Goal: Task Accomplishment & Management: Manage account settings

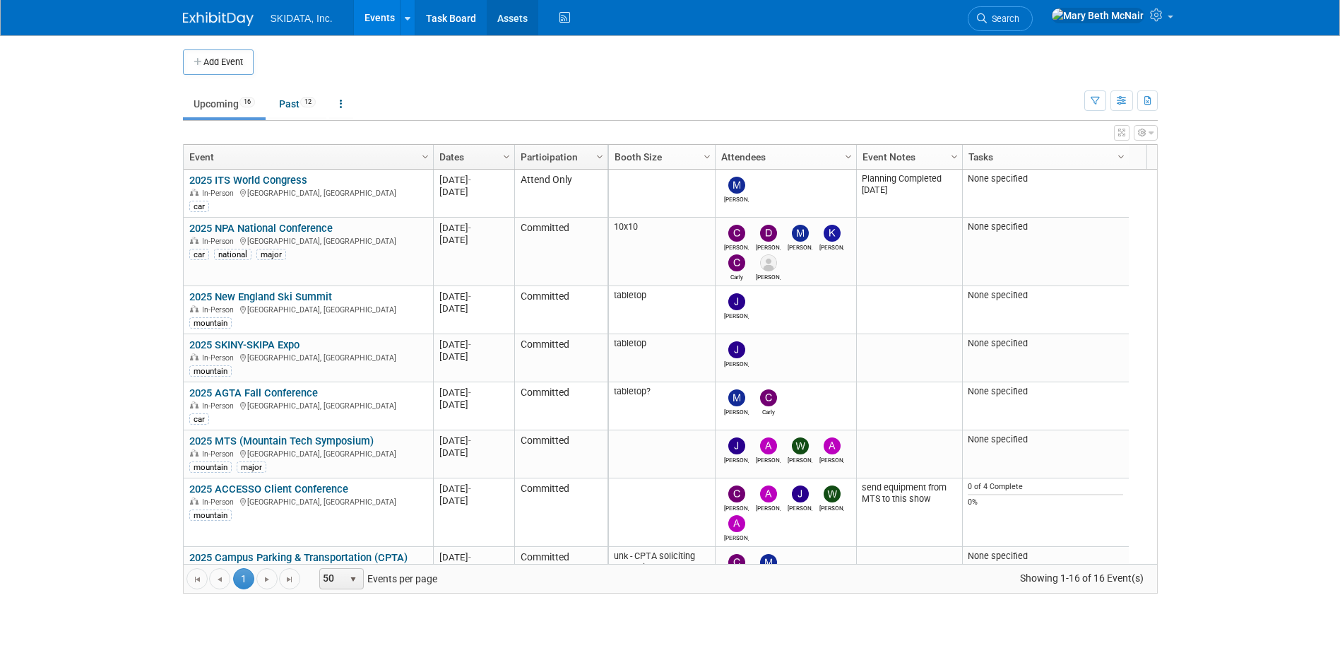
click at [506, 19] on link "Assets" at bounding box center [513, 17] width 52 height 35
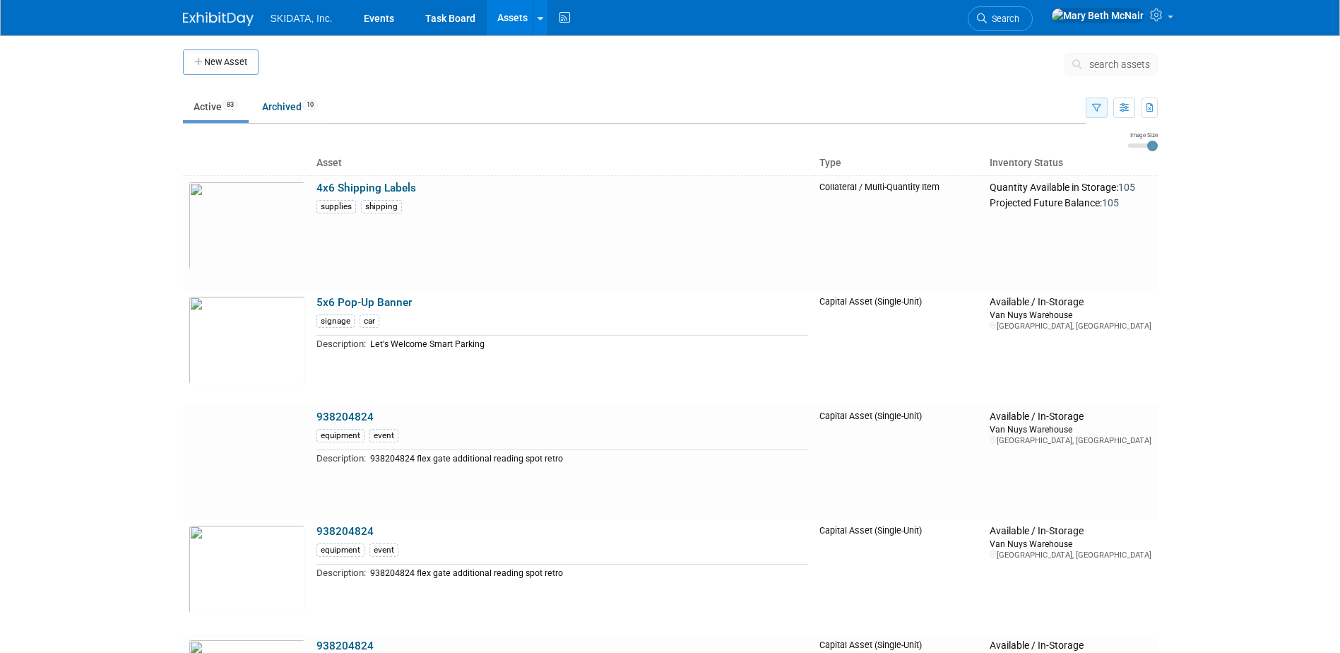
click at [1093, 114] on button "button" at bounding box center [1097, 107] width 22 height 20
click at [992, 256] on tr "4x6 Shipping Labels supplies shipping Collateral / Multi-Quantity Item Quantity…" at bounding box center [670, 232] width 975 height 115
drag, startPoint x: 993, startPoint y: 256, endPoint x: 1033, endPoint y: 273, distance: 43.0
click at [1032, 273] on td "Quantity Available in Storage: 105 Projected Future Balance: 105" at bounding box center [1070, 232] width 173 height 115
click at [1062, 290] on td "Available / In-Storage Van Nuys Warehouse Los Angeles, CA" at bounding box center [1070, 347] width 173 height 114
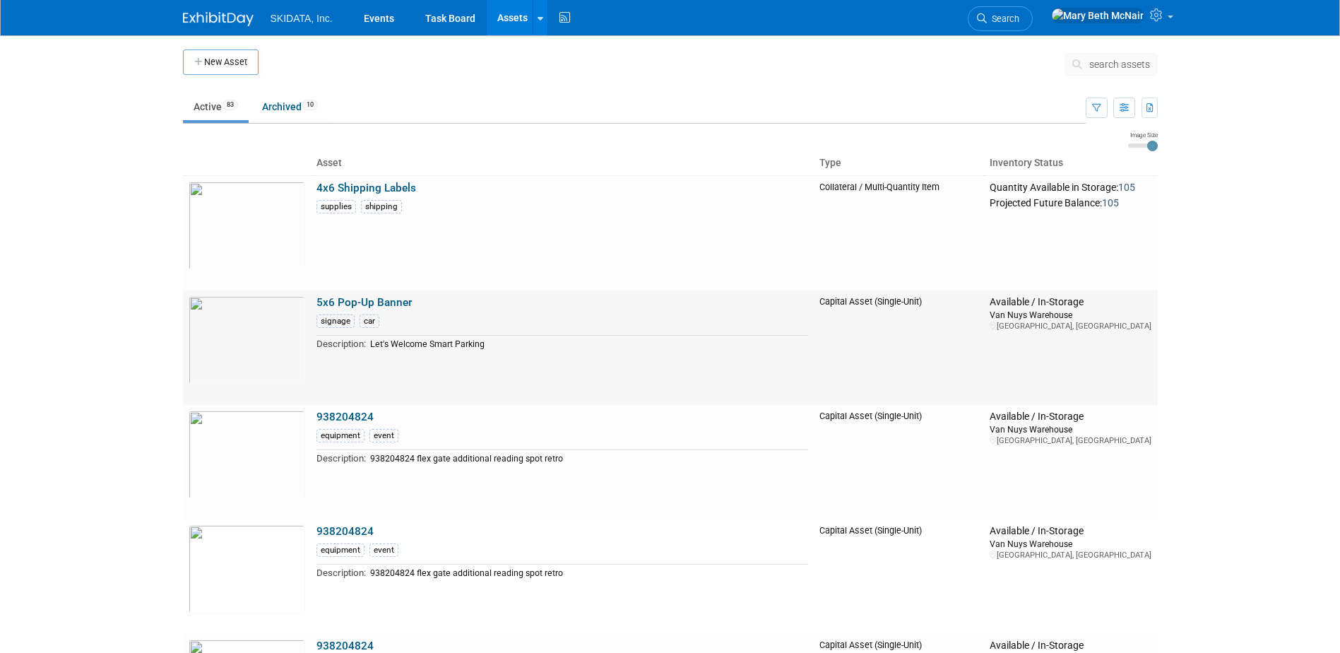
click at [1093, 295] on td "Available / In-Storage Van Nuys Warehouse Los Angeles, CA" at bounding box center [1070, 347] width 173 height 114
drag, startPoint x: 1104, startPoint y: 297, endPoint x: 1076, endPoint y: 295, distance: 27.6
click at [1076, 295] on td "Available / In-Storage Van Nuys Warehouse Los Angeles, CA" at bounding box center [1070, 347] width 173 height 114
drag, startPoint x: 1076, startPoint y: 295, endPoint x: 1067, endPoint y: 292, distance: 9.6
click at [1067, 292] on td "Available / In-Storage Van Nuys Warehouse Los Angeles, CA" at bounding box center [1070, 347] width 173 height 114
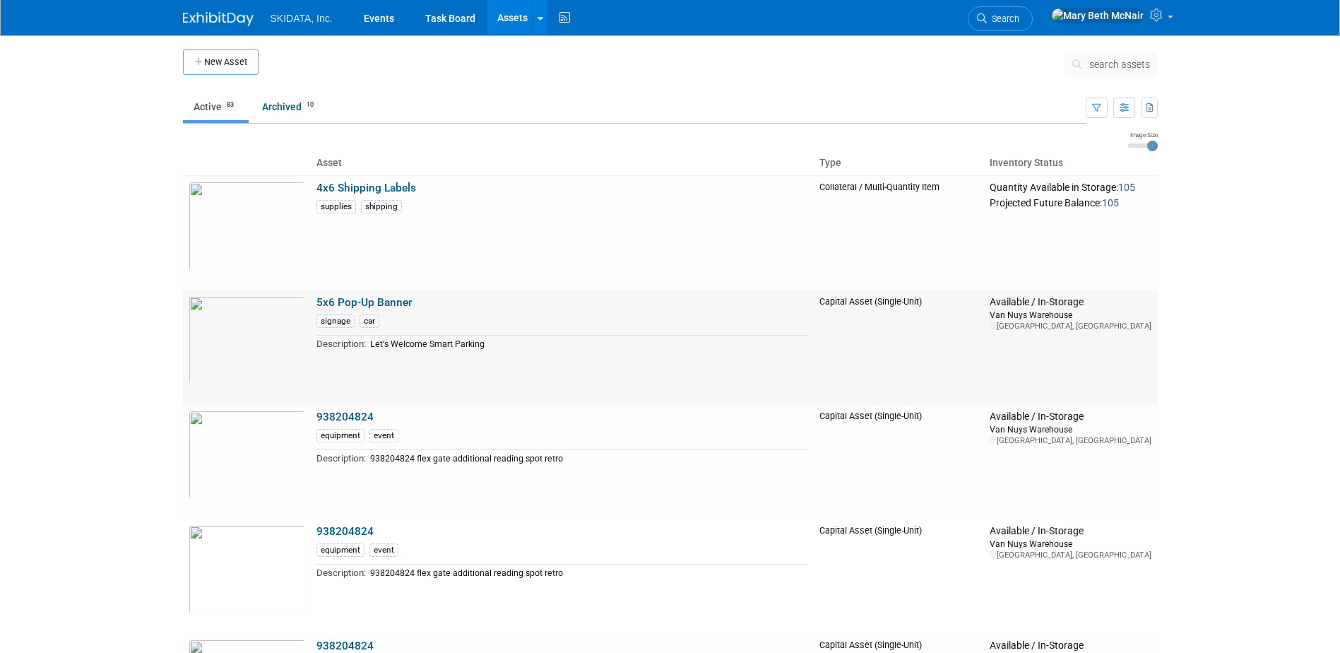
click at [1068, 294] on td "Available / In-Storage Van Nuys Warehouse Los Angeles, CA" at bounding box center [1070, 347] width 173 height 114
click at [1059, 299] on div "Available / In-Storage" at bounding box center [1071, 302] width 162 height 13
drag, startPoint x: 1059, startPoint y: 299, endPoint x: 1076, endPoint y: 296, distance: 17.9
click at [1076, 296] on div "Available / In-Storage" at bounding box center [1071, 302] width 162 height 13
click at [1086, 304] on div "Available / In-Storage" at bounding box center [1071, 302] width 162 height 13
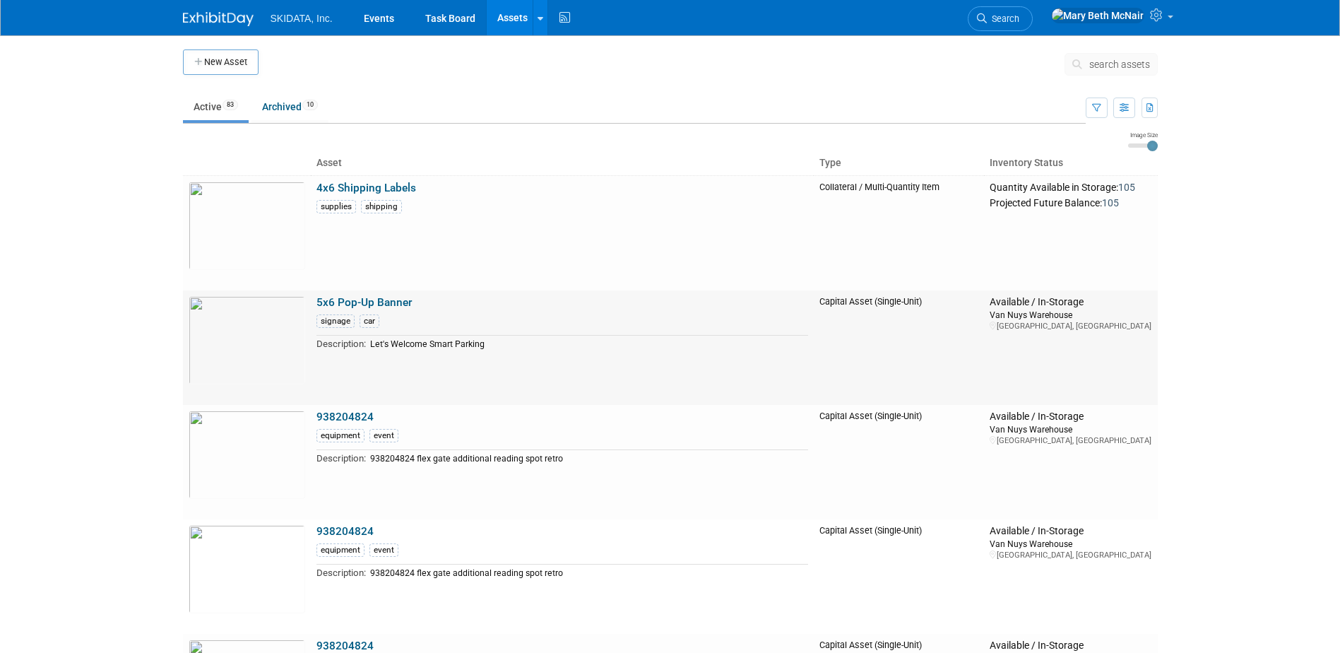
drag, startPoint x: 1100, startPoint y: 303, endPoint x: 1112, endPoint y: 314, distance: 16.5
click at [1112, 314] on td "Available / In-Storage Van Nuys Warehouse Los Angeles, CA" at bounding box center [1071, 313] width 162 height 35
click at [1139, 316] on div "Van Nuys Warehouse" at bounding box center [1071, 315] width 162 height 12
drag, startPoint x: 1253, startPoint y: 271, endPoint x: 1230, endPoint y: 258, distance: 26.9
click at [1230, 258] on body "SKIDATA, Inc. Events Task Board Assets New Asset Search Assets Bulk Upload Asse…" at bounding box center [670, 326] width 1340 height 653
